Goal: Task Accomplishment & Management: Use online tool/utility

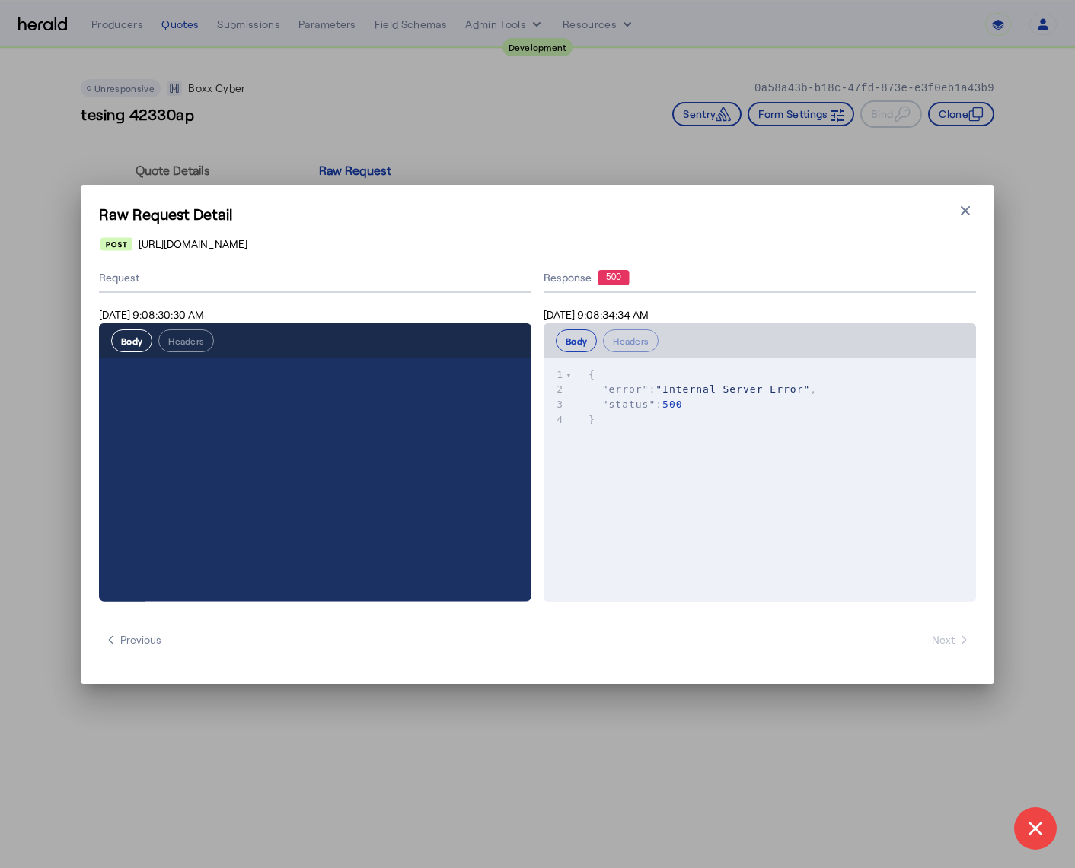
scroll to position [2232, 0]
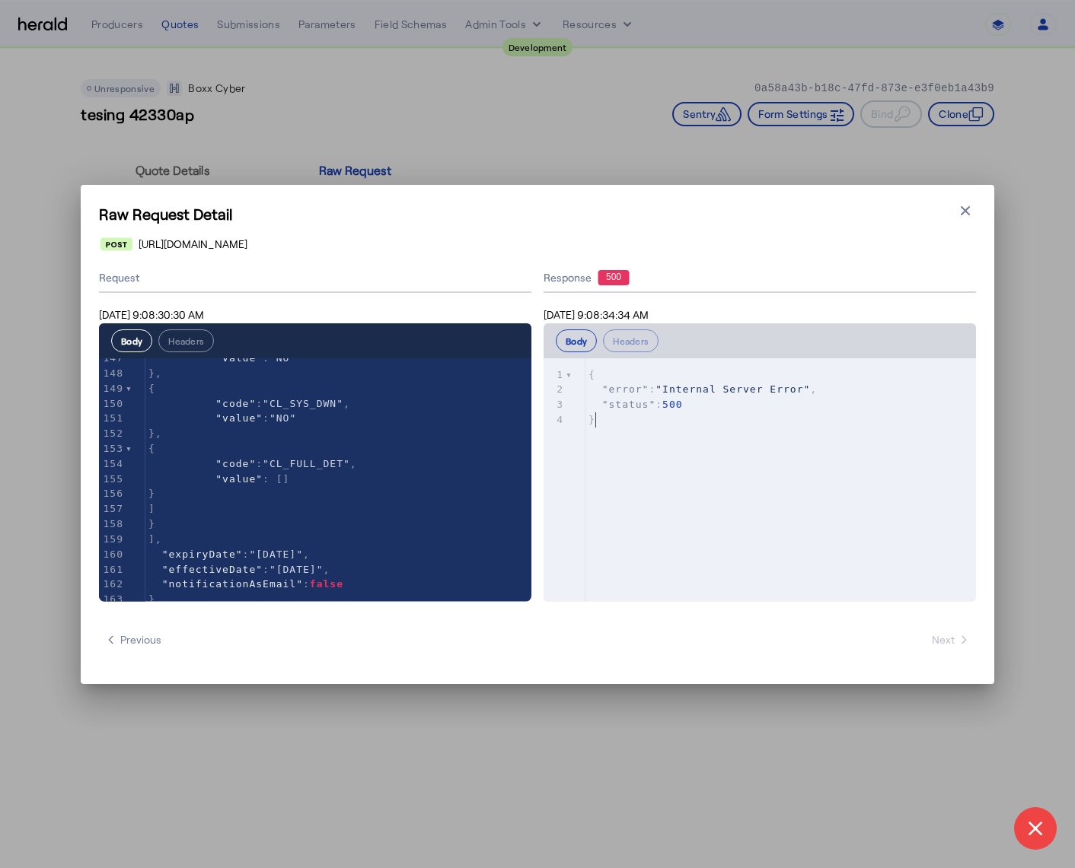
click at [725, 422] on pre "}" at bounding box center [788, 419] width 406 height 15
click at [673, 422] on pre "}" at bounding box center [788, 419] width 406 height 15
type textarea "**********"
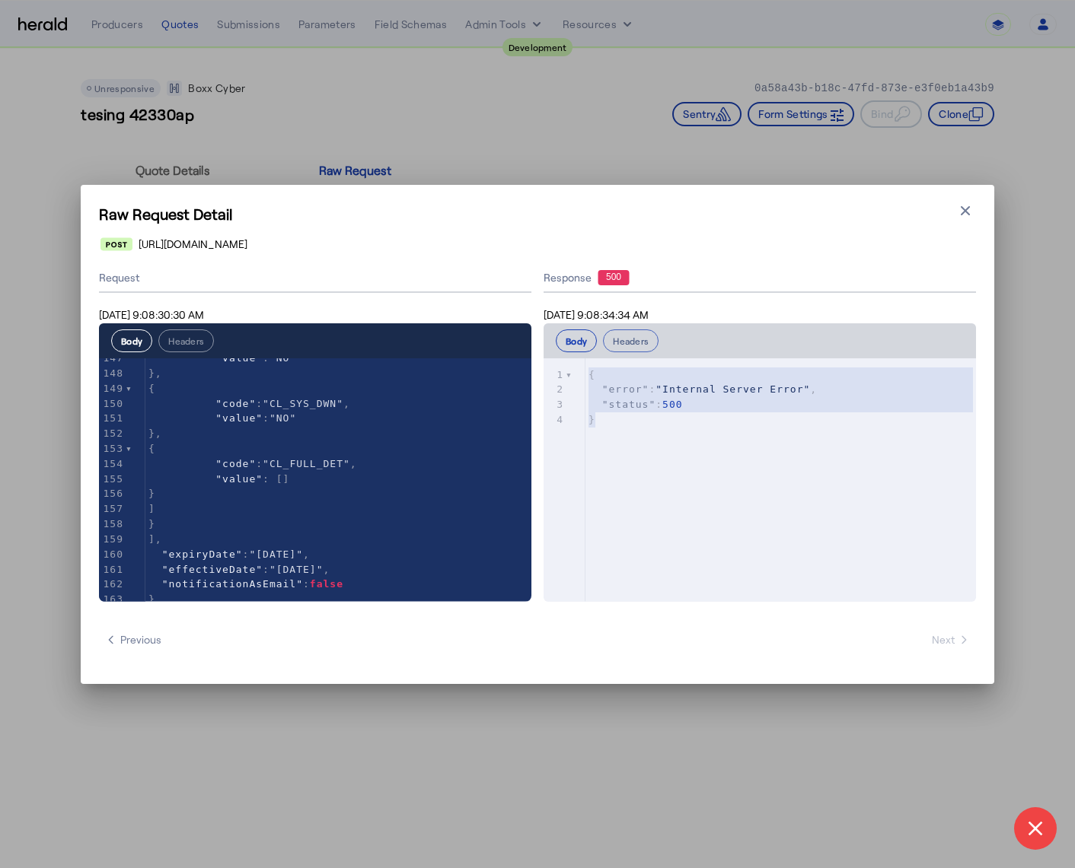
click at [628, 349] on button "Headers" at bounding box center [631, 341] width 56 height 23
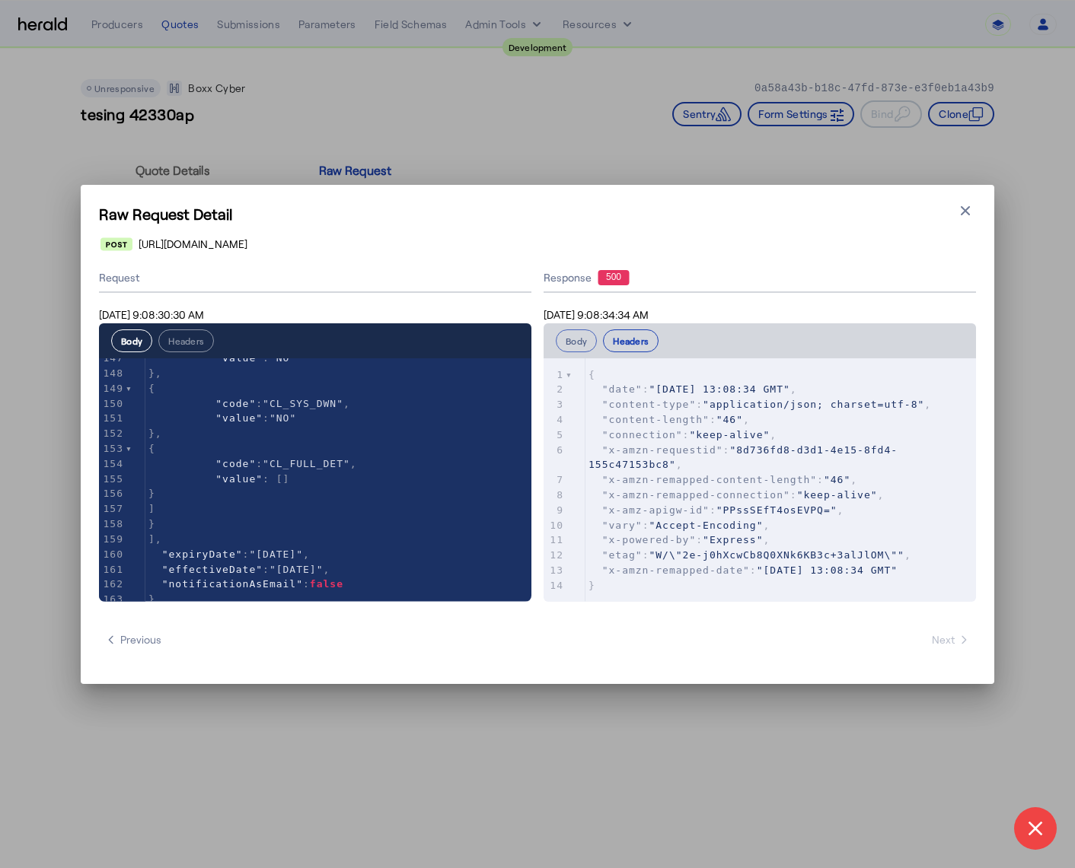
click at [566, 347] on button "Body" at bounding box center [576, 341] width 41 height 23
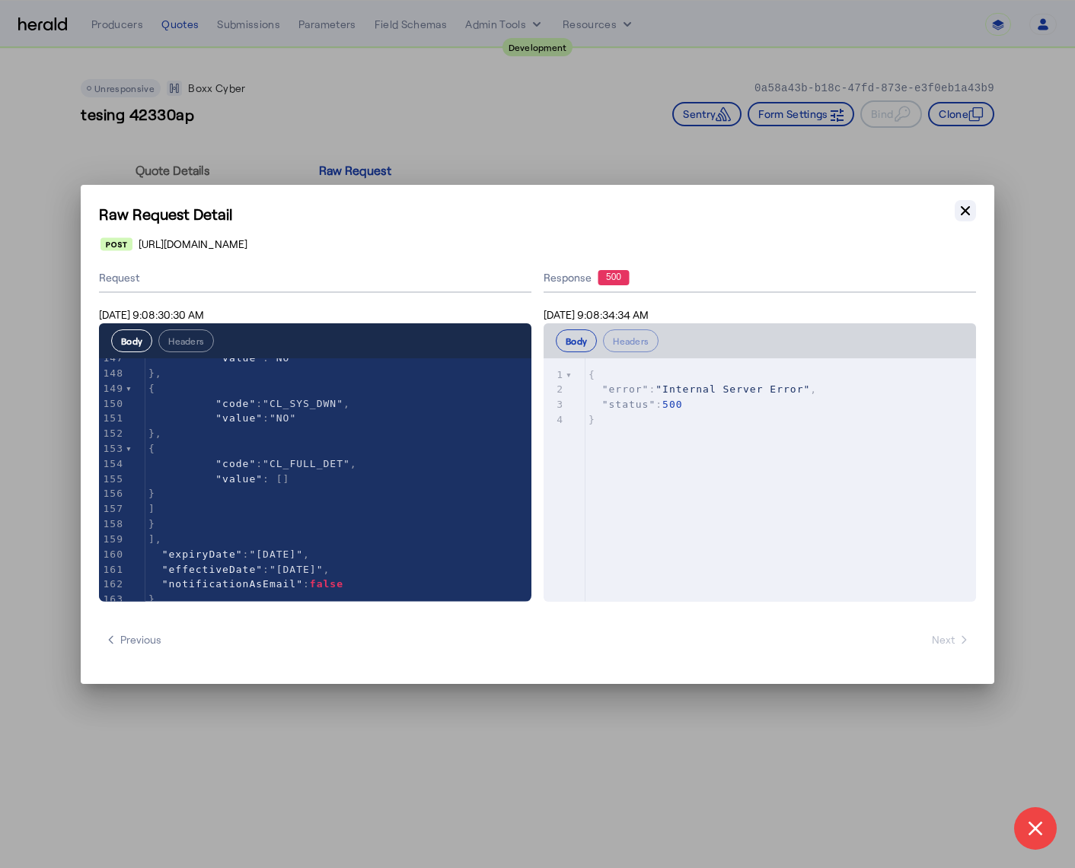
click at [962, 205] on icon "button" at bounding box center [964, 210] width 15 height 15
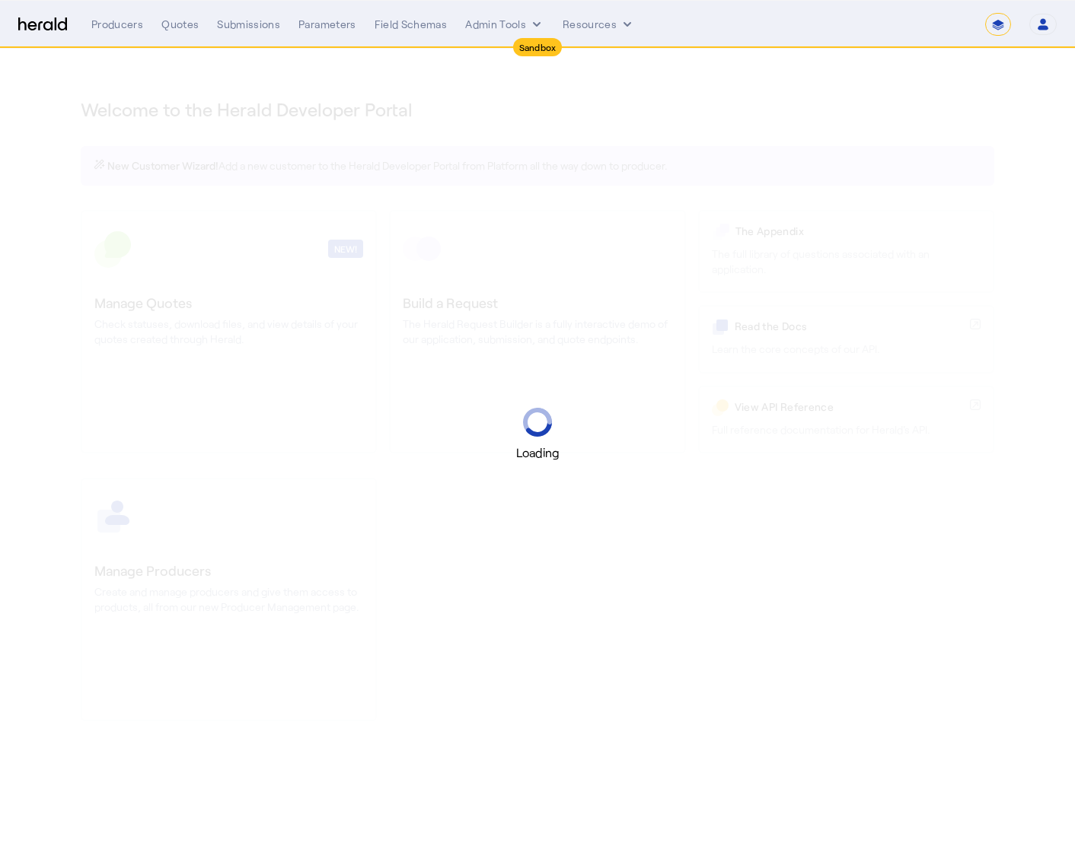
select select "*******"
select select "pfm_2v8p_herald_api"
click at [524, 25] on button "Admin Tools" at bounding box center [504, 24] width 79 height 15
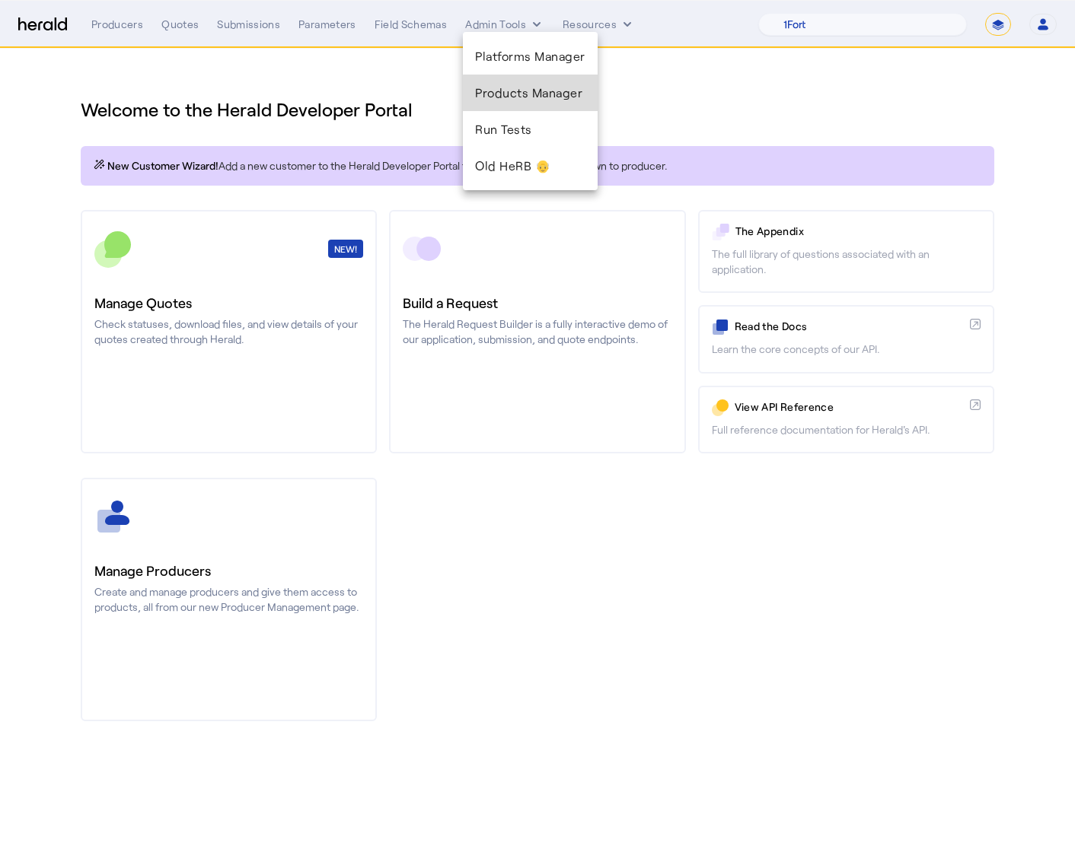
click at [537, 94] on span "Products Manager" at bounding box center [530, 93] width 110 height 18
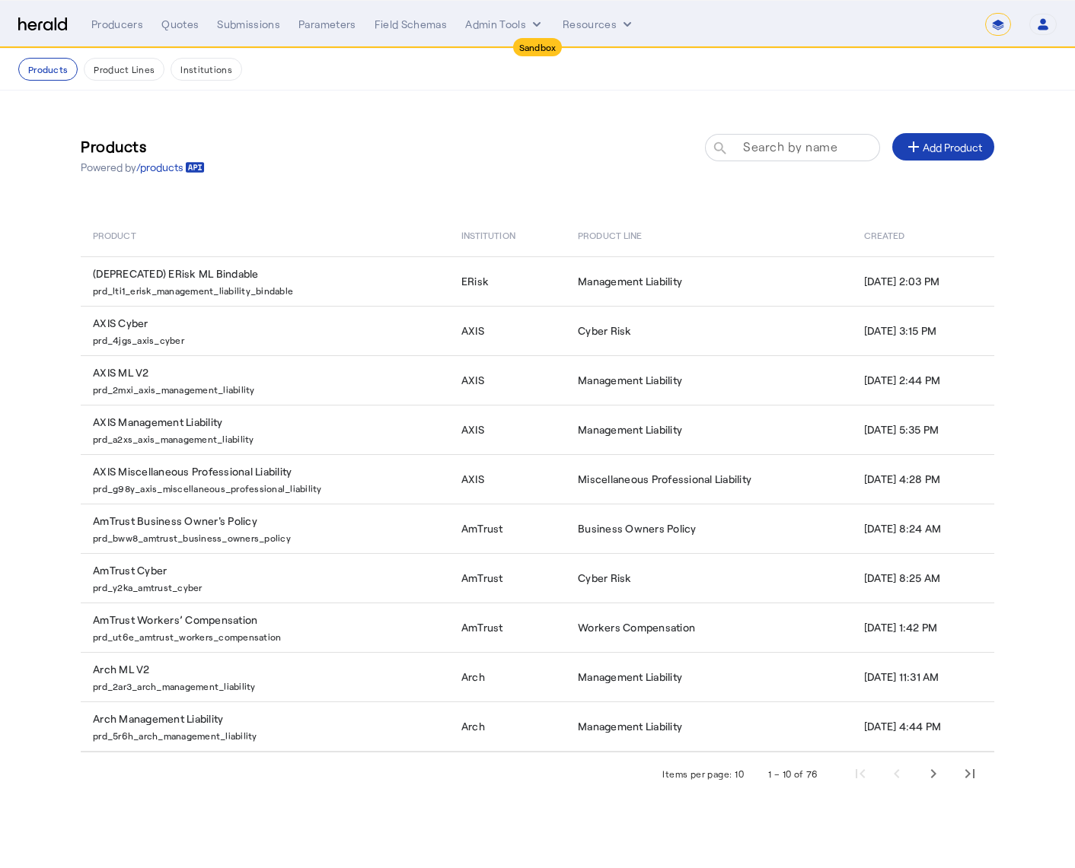
click at [760, 142] on mat-label "Search by name" at bounding box center [790, 146] width 94 height 14
click at [760, 142] on input "Search by name" at bounding box center [799, 147] width 137 height 18
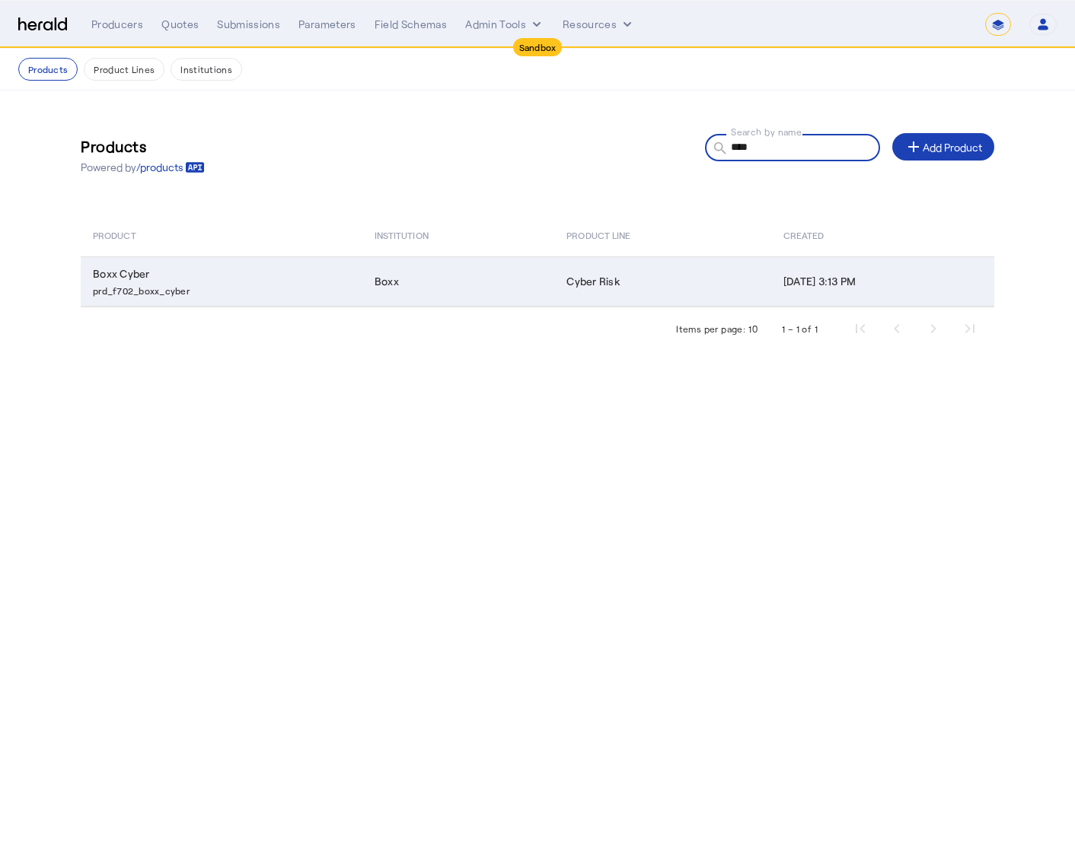
type input "****"
click at [475, 304] on td "Boxx" at bounding box center [458, 281] width 193 height 50
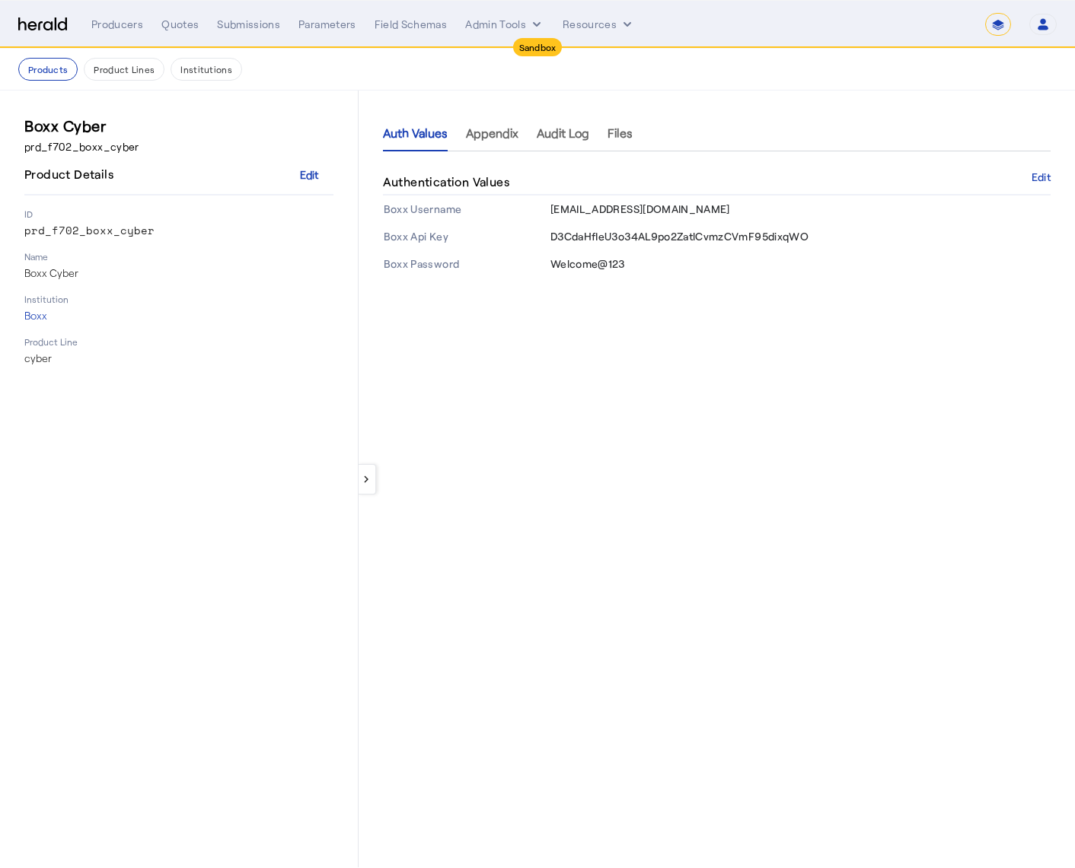
click at [371, 499] on div "keyboard_arrow_left Auth Values Appendix Audit Log Files Authentication Values …" at bounding box center [716, 479] width 716 height 777
click at [371, 486] on button "keyboard_arrow_left" at bounding box center [367, 479] width 18 height 30
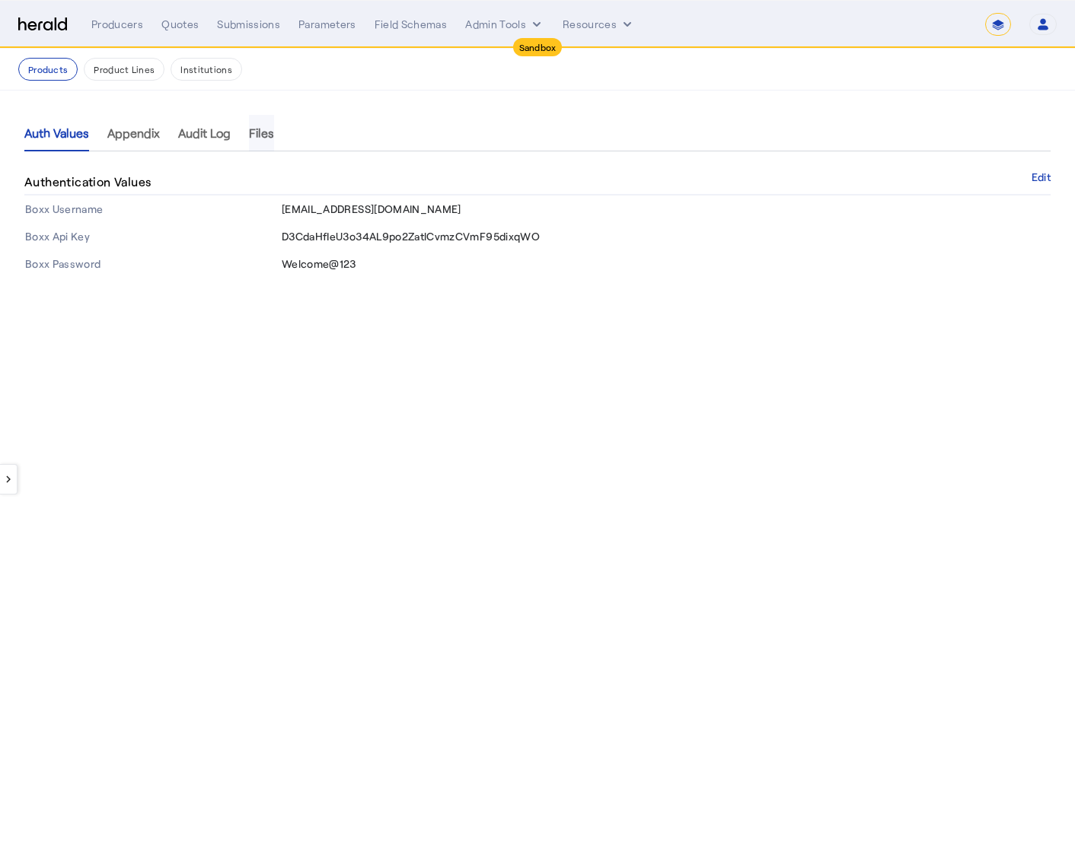
click at [253, 130] on span "Files" at bounding box center [261, 133] width 25 height 12
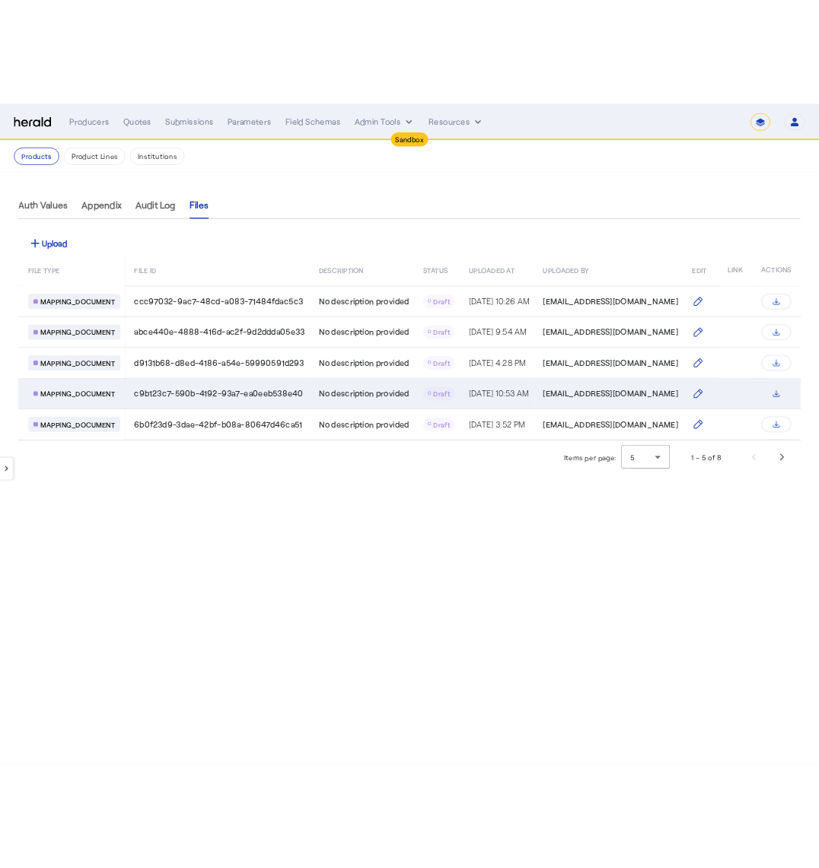
scroll to position [0, 23]
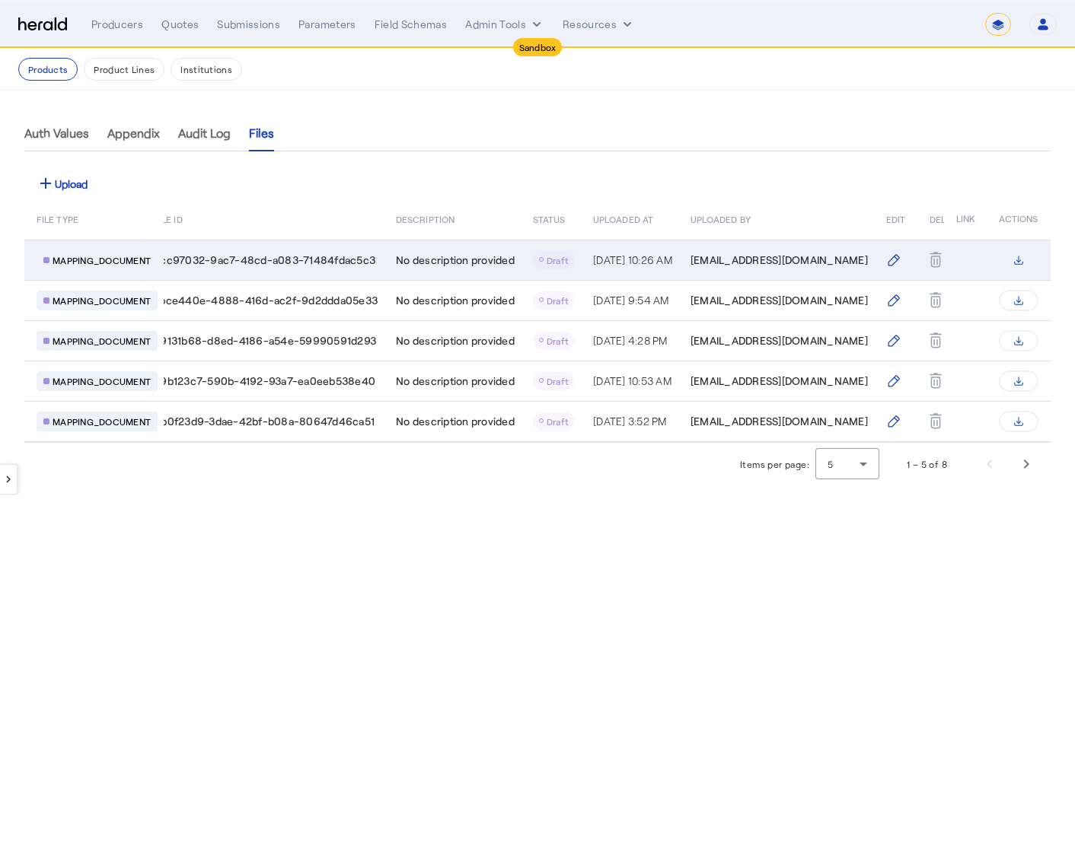
click at [1019, 254] on icon "Table view of all product files" at bounding box center [1018, 260] width 12 height 12
